Goal: Task Accomplishment & Management: Manage account settings

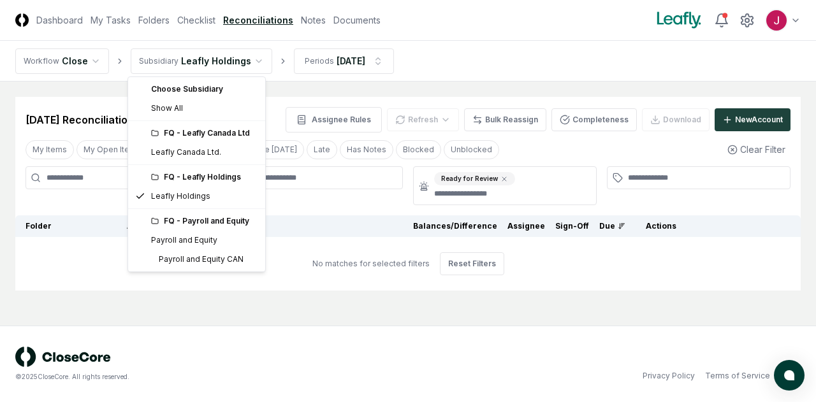
click at [240, 58] on html "CloseCore Dashboard My Tasks Folders Checklist Reconciliations Notes Documents …" at bounding box center [408, 201] width 816 height 402
click at [202, 179] on div "FQ - Leafly Holdings" at bounding box center [204, 176] width 106 height 11
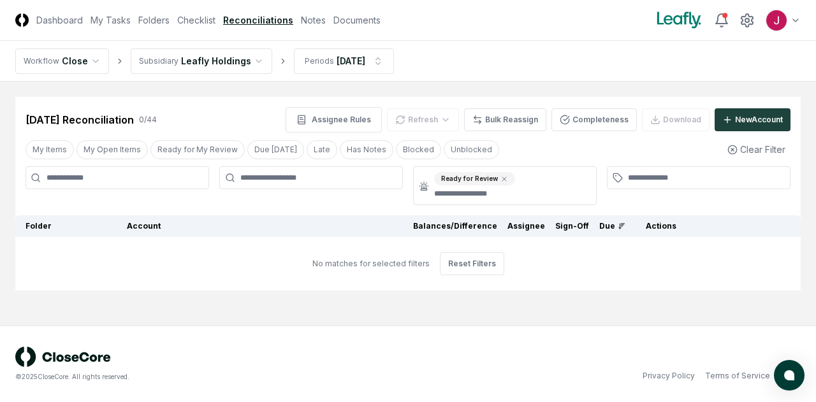
drag, startPoint x: 215, startPoint y: 373, endPoint x: 229, endPoint y: 381, distance: 16.3
click at [216, 372] on div "© 2025 CloseCore. All rights reserved." at bounding box center [211, 377] width 393 height 10
click at [115, 152] on button "My Open Items" at bounding box center [111, 149] width 71 height 19
click at [755, 148] on button "Clear Filter" at bounding box center [756, 150] width 68 height 24
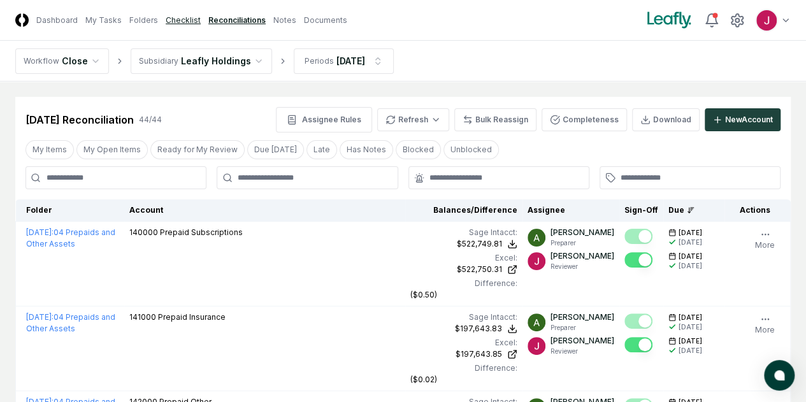
click at [200, 17] on link "Checklist" at bounding box center [183, 20] width 35 height 11
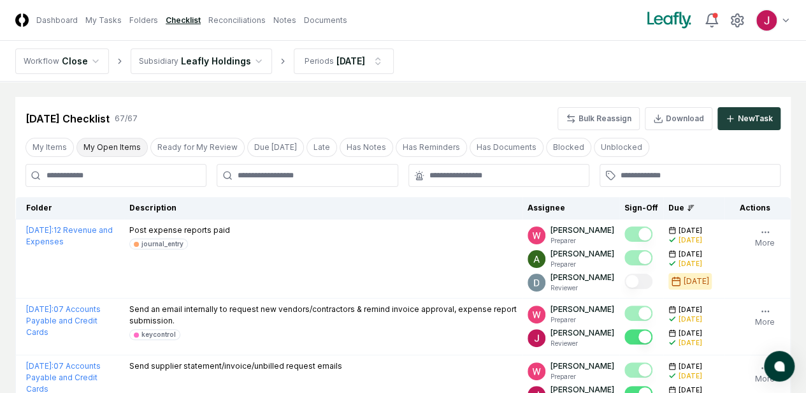
click at [119, 146] on button "My Open Items" at bounding box center [111, 147] width 71 height 19
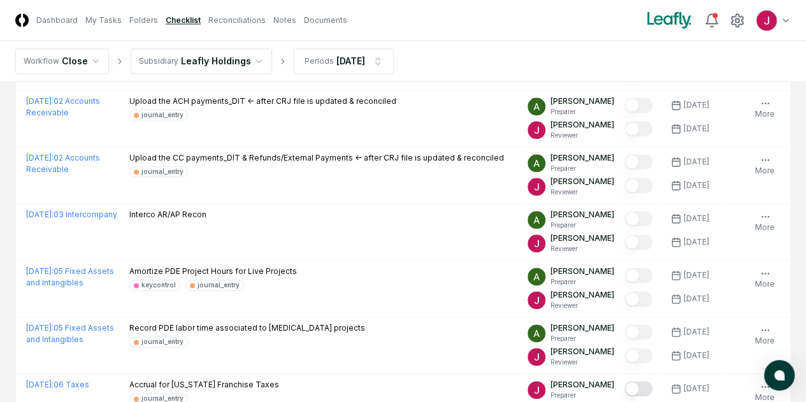
scroll to position [574, 0]
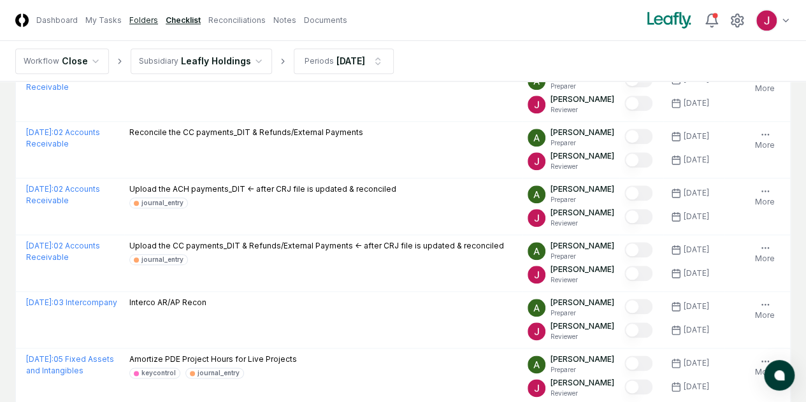
click at [154, 20] on link "Folders" at bounding box center [143, 20] width 29 height 11
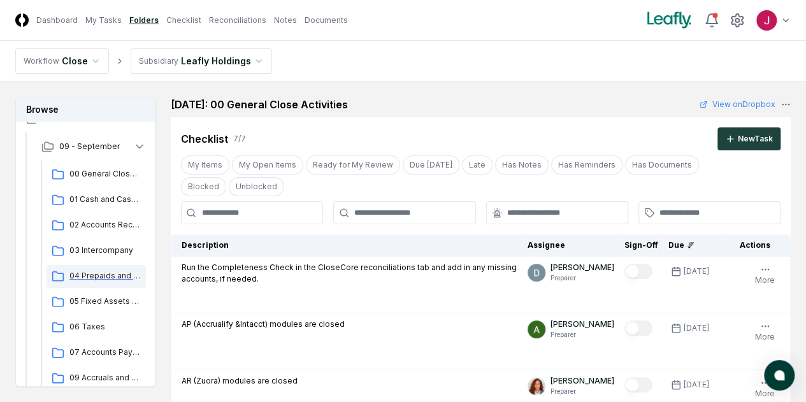
scroll to position [64, 0]
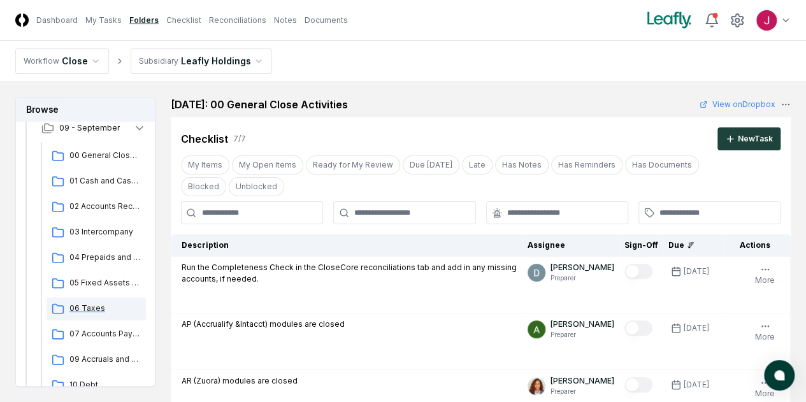
click at [89, 307] on span "06 Taxes" at bounding box center [104, 308] width 71 height 11
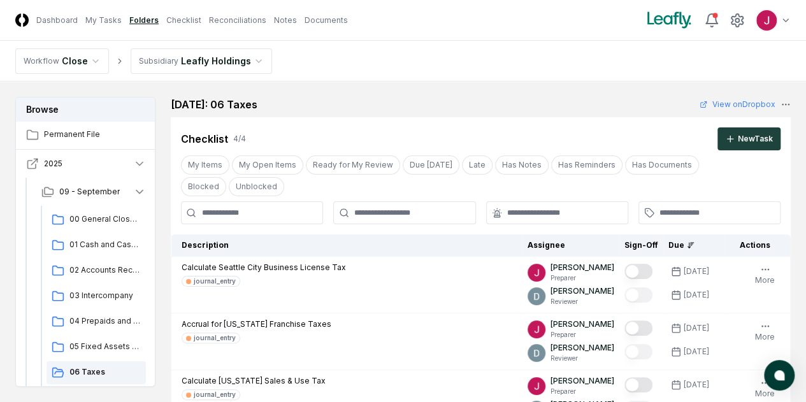
click at [137, 160] on icon "button" at bounding box center [139, 163] width 13 height 13
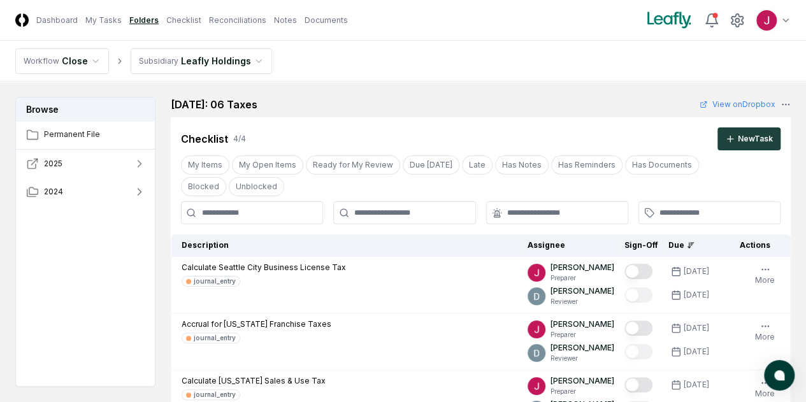
click at [137, 158] on icon "button" at bounding box center [139, 163] width 13 height 13
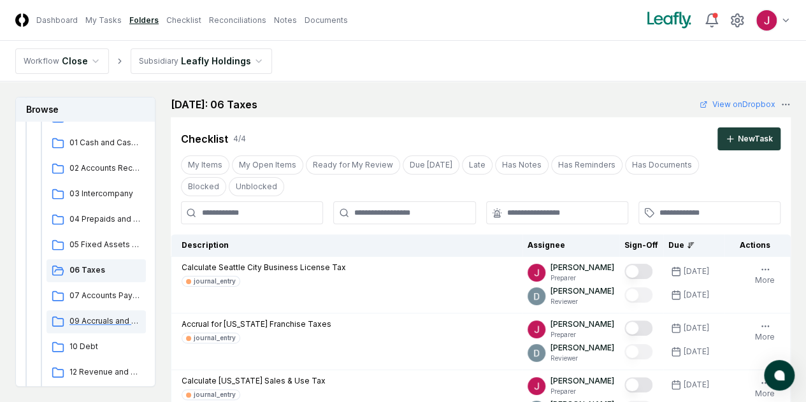
scroll to position [127, 0]
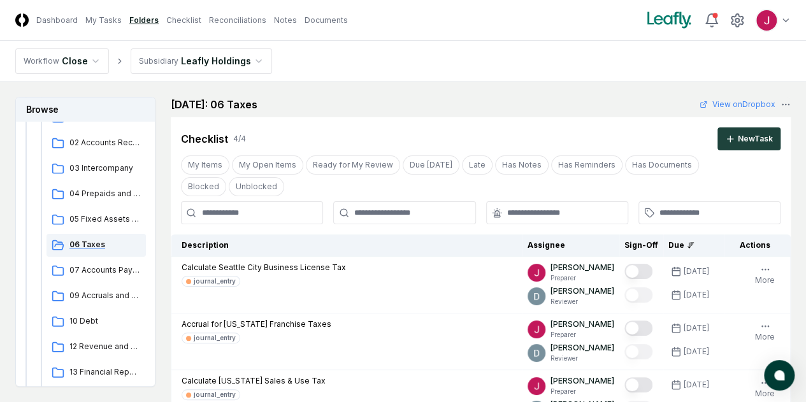
click at [89, 240] on span "06 Taxes" at bounding box center [104, 244] width 71 height 11
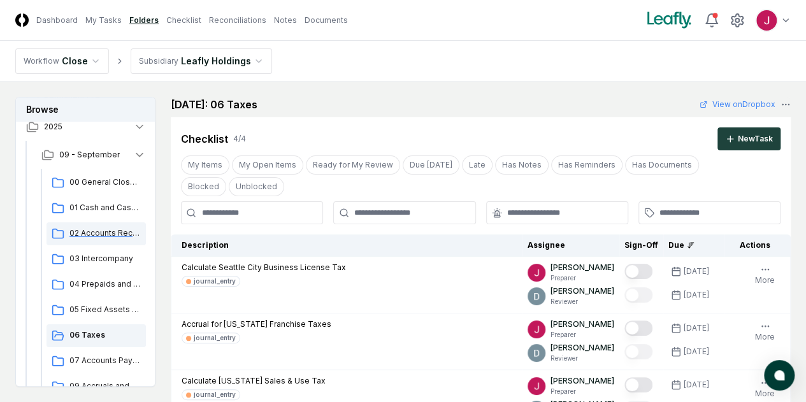
scroll to position [0, 0]
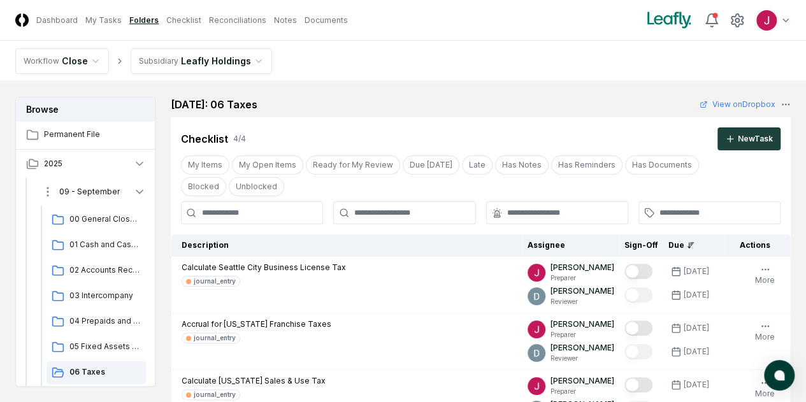
click at [111, 193] on span "09 - September" at bounding box center [89, 191] width 61 height 11
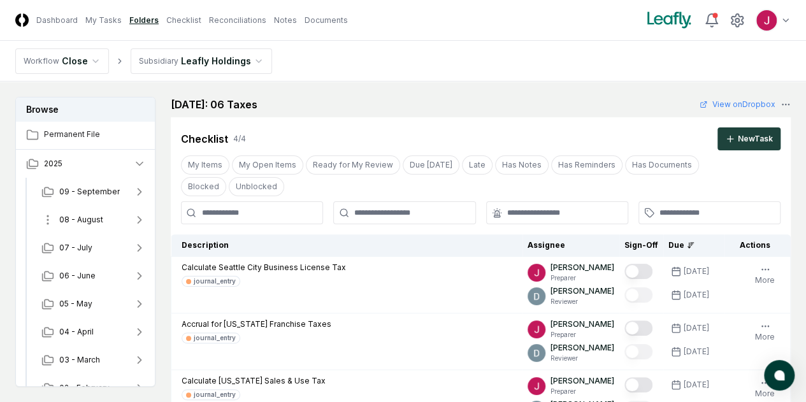
click at [84, 214] on span "08 - August" at bounding box center [81, 219] width 44 height 11
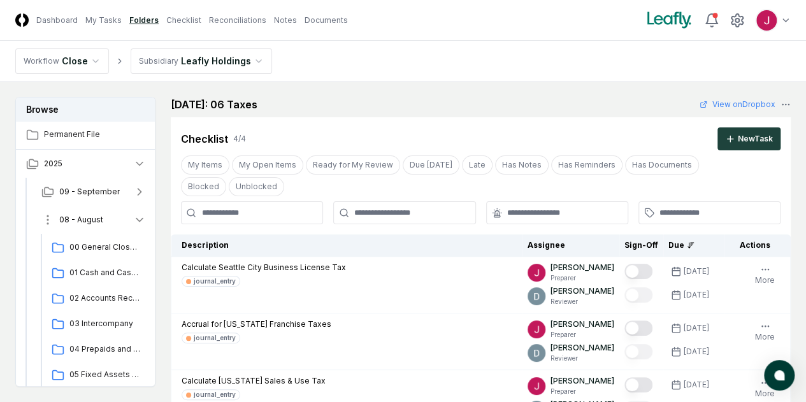
click at [77, 219] on span "08 - August" at bounding box center [81, 219] width 44 height 11
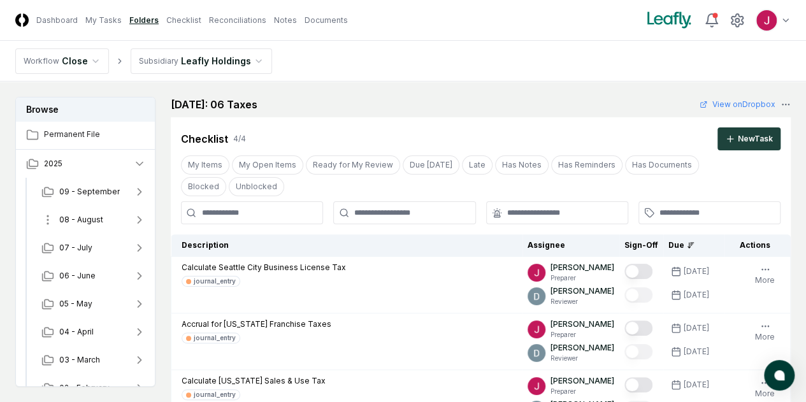
click at [89, 221] on span "08 - August" at bounding box center [81, 219] width 44 height 11
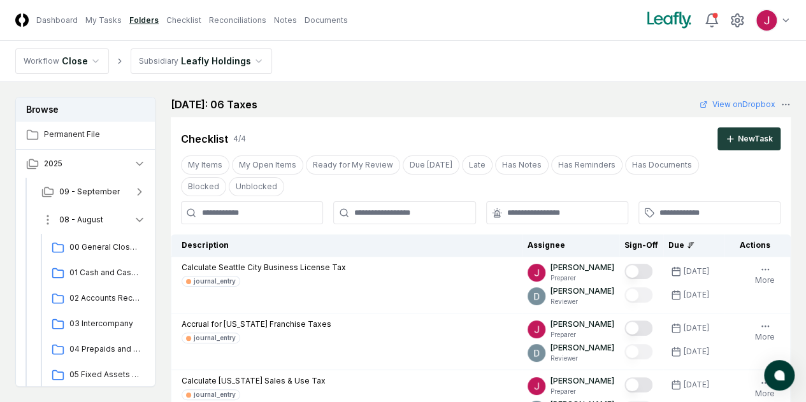
click at [143, 220] on icon "button" at bounding box center [139, 220] width 13 height 13
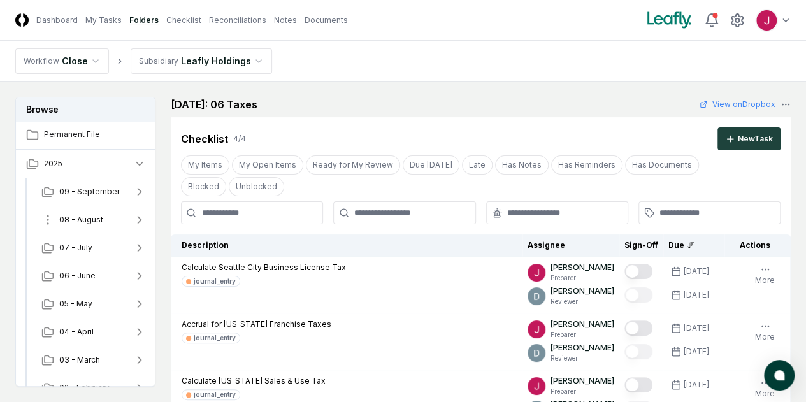
click at [84, 217] on span "08 - August" at bounding box center [81, 219] width 44 height 11
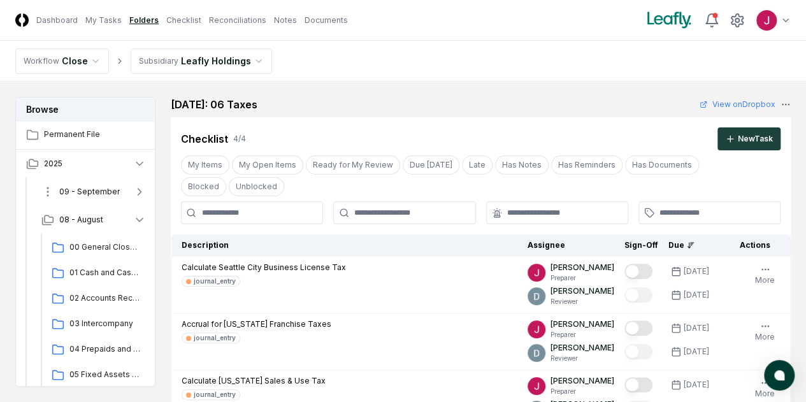
click at [93, 190] on span "09 - September" at bounding box center [89, 191] width 61 height 11
click at [93, 189] on span "09 - September" at bounding box center [89, 191] width 61 height 11
click at [95, 222] on span "08 - August" at bounding box center [81, 219] width 44 height 11
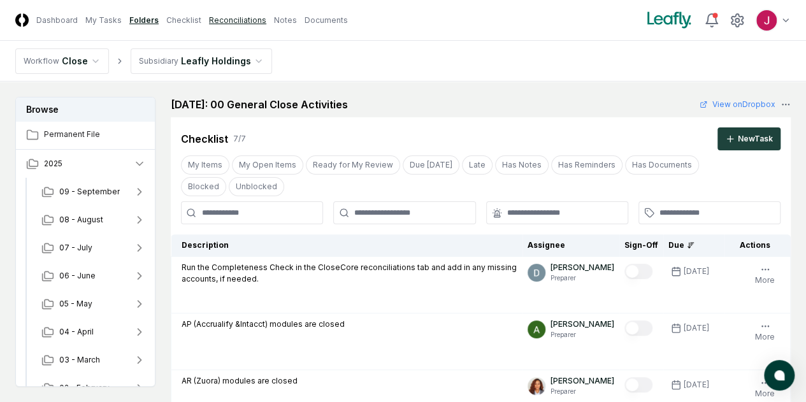
click at [247, 20] on link "Reconciliations" at bounding box center [237, 20] width 57 height 11
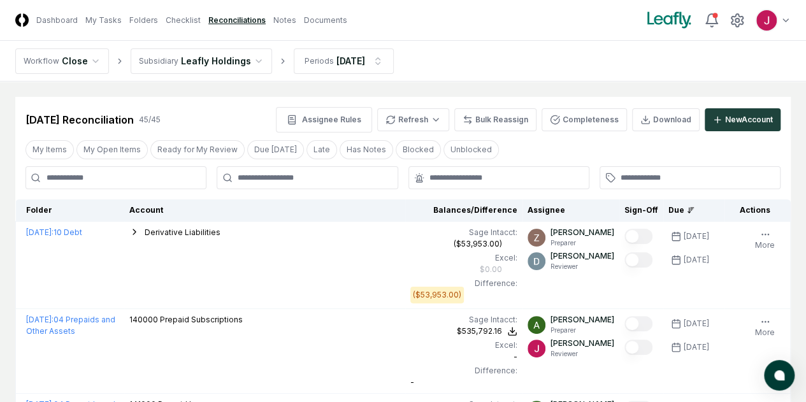
click at [198, 12] on header "CloseCore Dashboard My Tasks Folders Checklist Reconciliations Notes Documents …" at bounding box center [403, 20] width 806 height 41
click at [198, 24] on link "Checklist" at bounding box center [183, 20] width 35 height 11
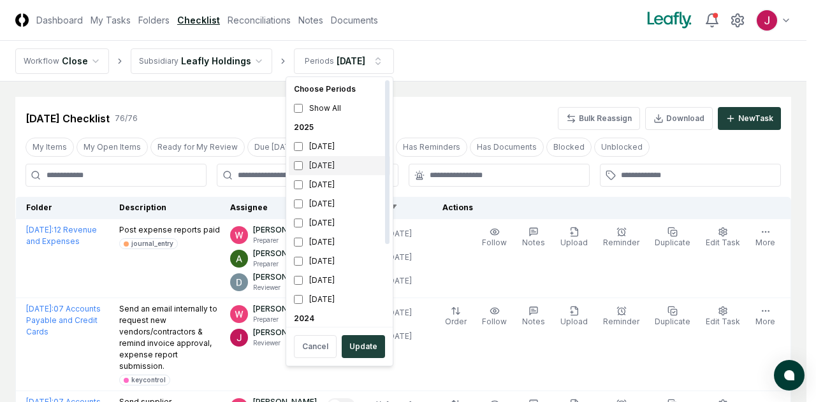
click at [312, 168] on div "[DATE]" at bounding box center [339, 165] width 101 height 19
click at [324, 142] on div "[DATE]" at bounding box center [339, 146] width 101 height 19
click at [362, 346] on button "Update" at bounding box center [363, 346] width 43 height 23
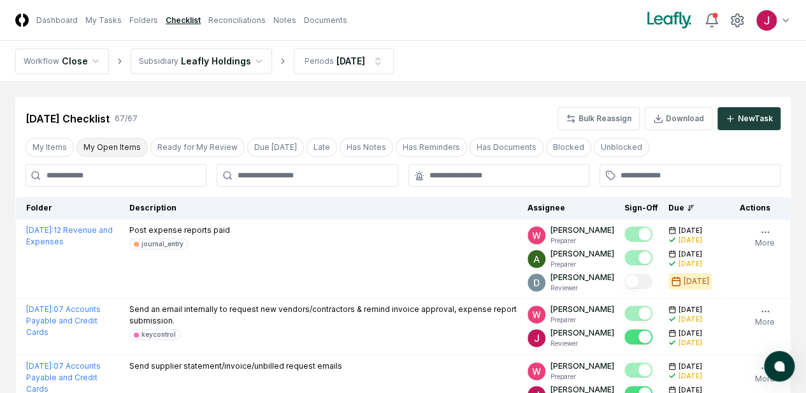
click at [120, 146] on button "My Open Items" at bounding box center [111, 147] width 71 height 19
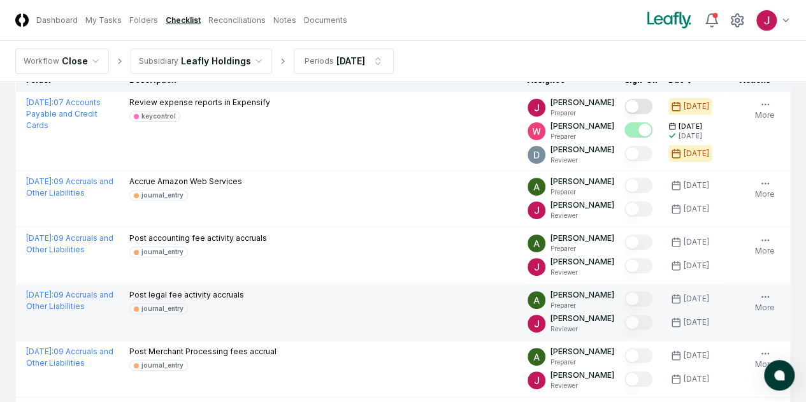
scroll to position [64, 0]
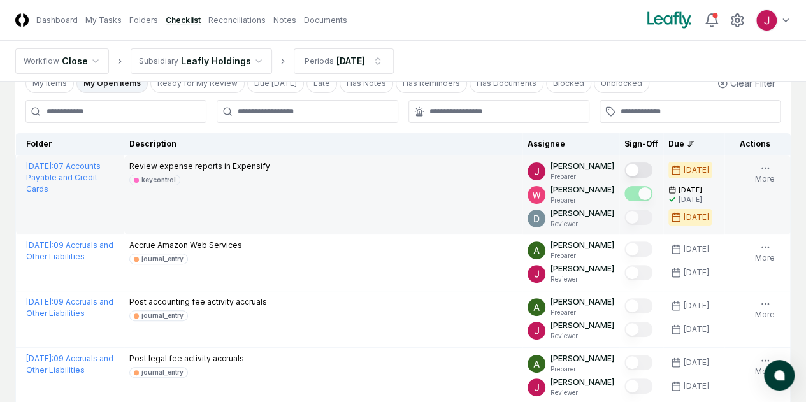
click at [625, 171] on button "Mark complete" at bounding box center [639, 170] width 28 height 15
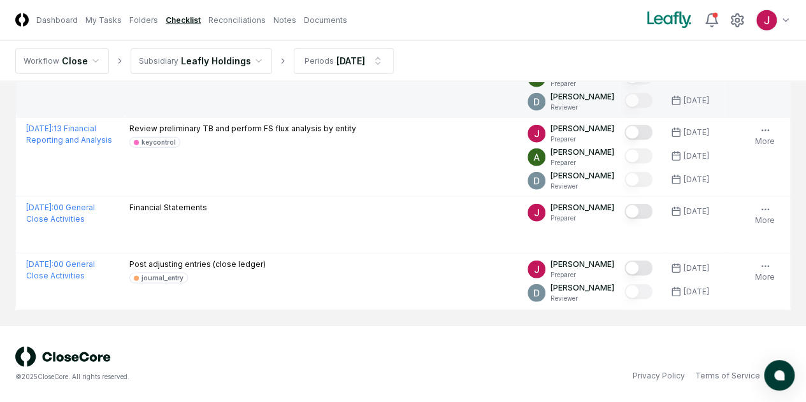
scroll to position [1564, 0]
